Goal: Task Accomplishment & Management: Manage account settings

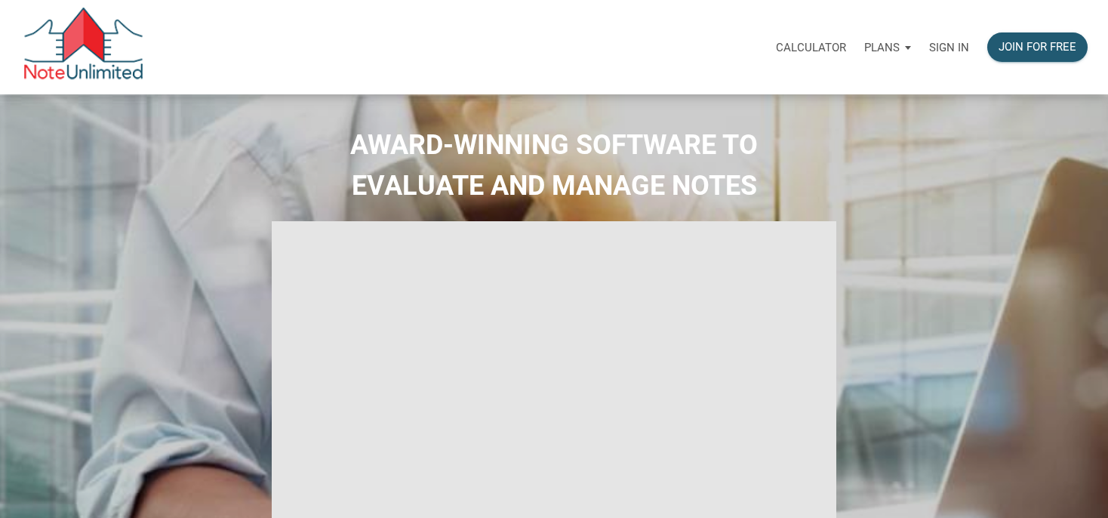
click at [941, 51] on p "Sign in" at bounding box center [949, 48] width 40 height 14
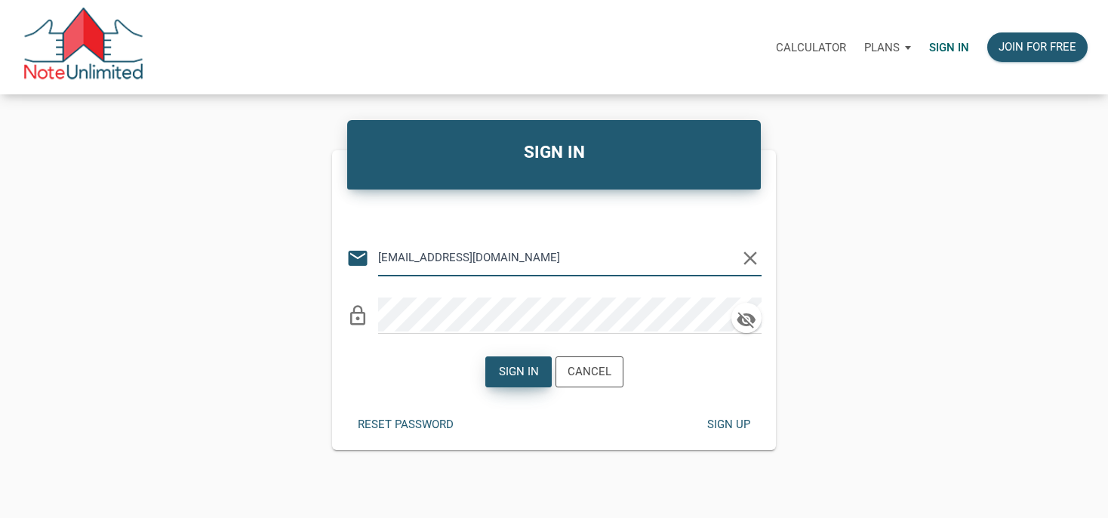
type input "[EMAIL_ADDRESS][DOMAIN_NAME]"
click at [540, 362] on div "Sign in" at bounding box center [518, 371] width 65 height 29
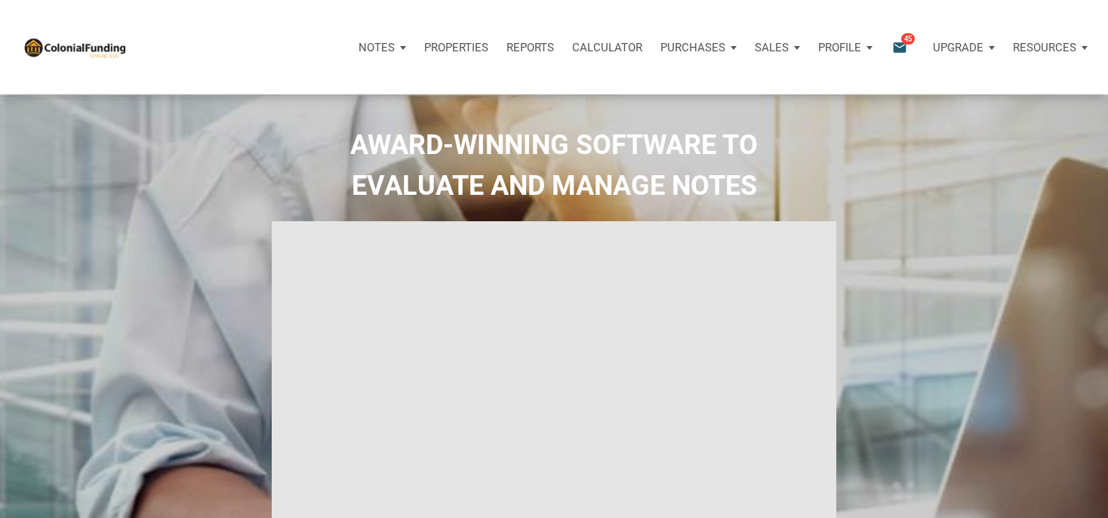
type input "Introduction to new features"
select select
click at [898, 45] on icon "email" at bounding box center [900, 47] width 18 height 17
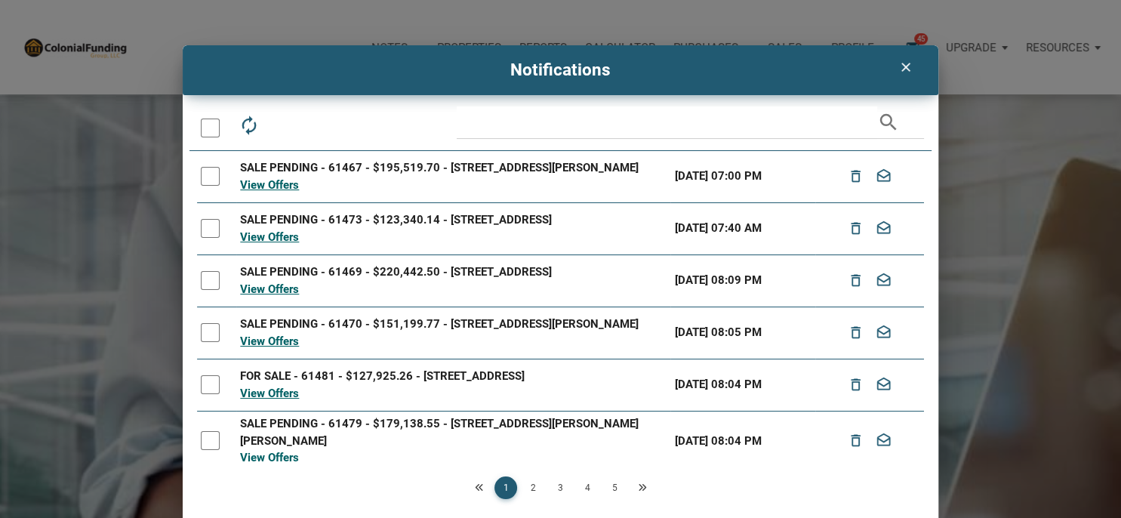
click at [902, 66] on icon "clear" at bounding box center [905, 67] width 18 height 15
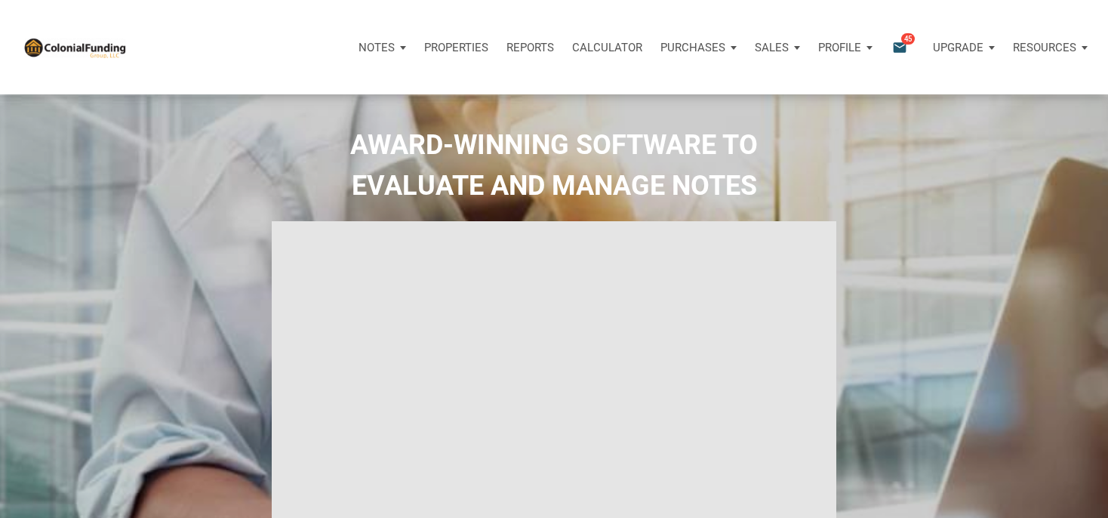
click at [454, 50] on p "Properties" at bounding box center [456, 48] width 64 height 14
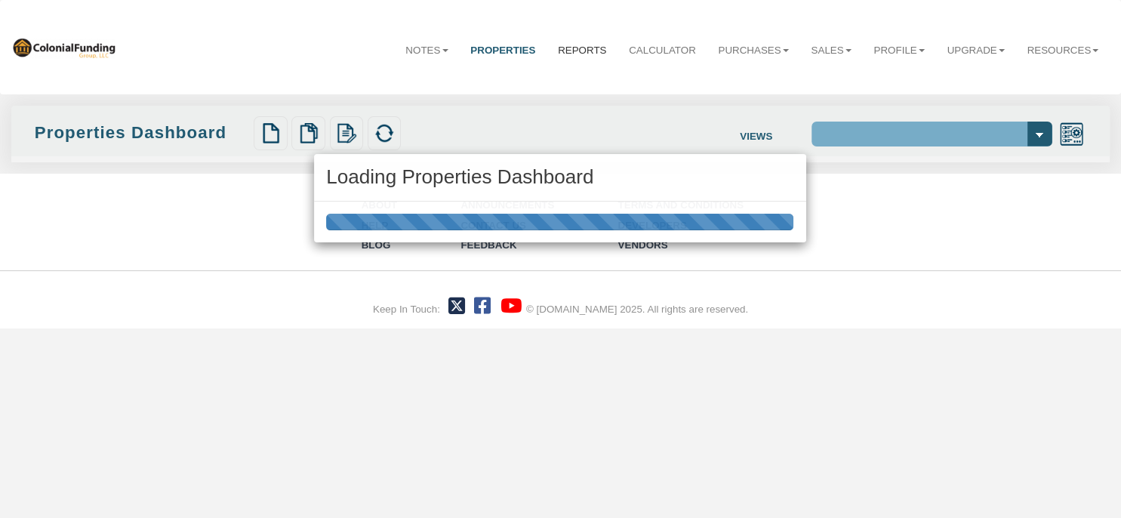
select select "138"
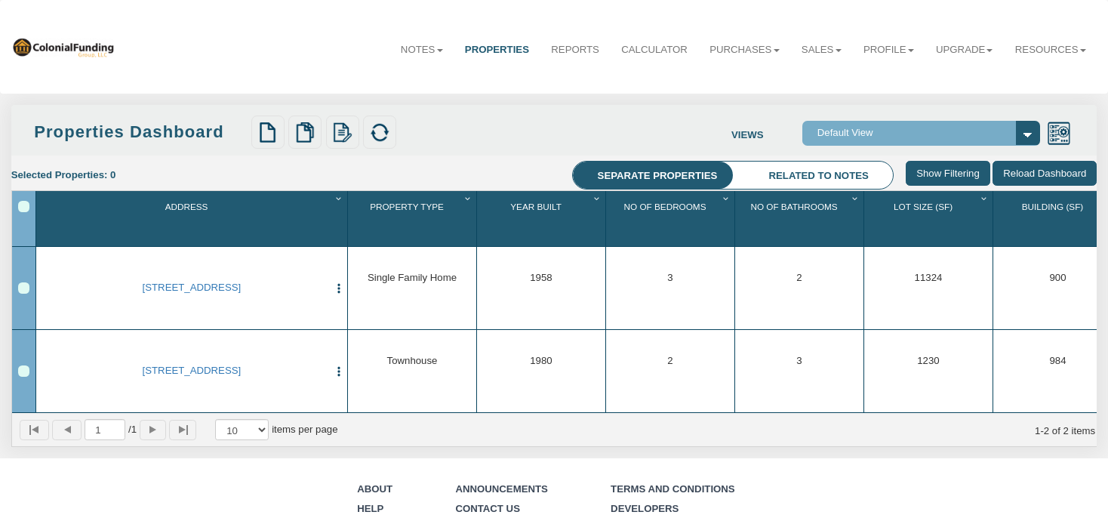
click at [842, 171] on li "Related to notes" at bounding box center [818, 176] width 149 height 28
